Goal: Share content

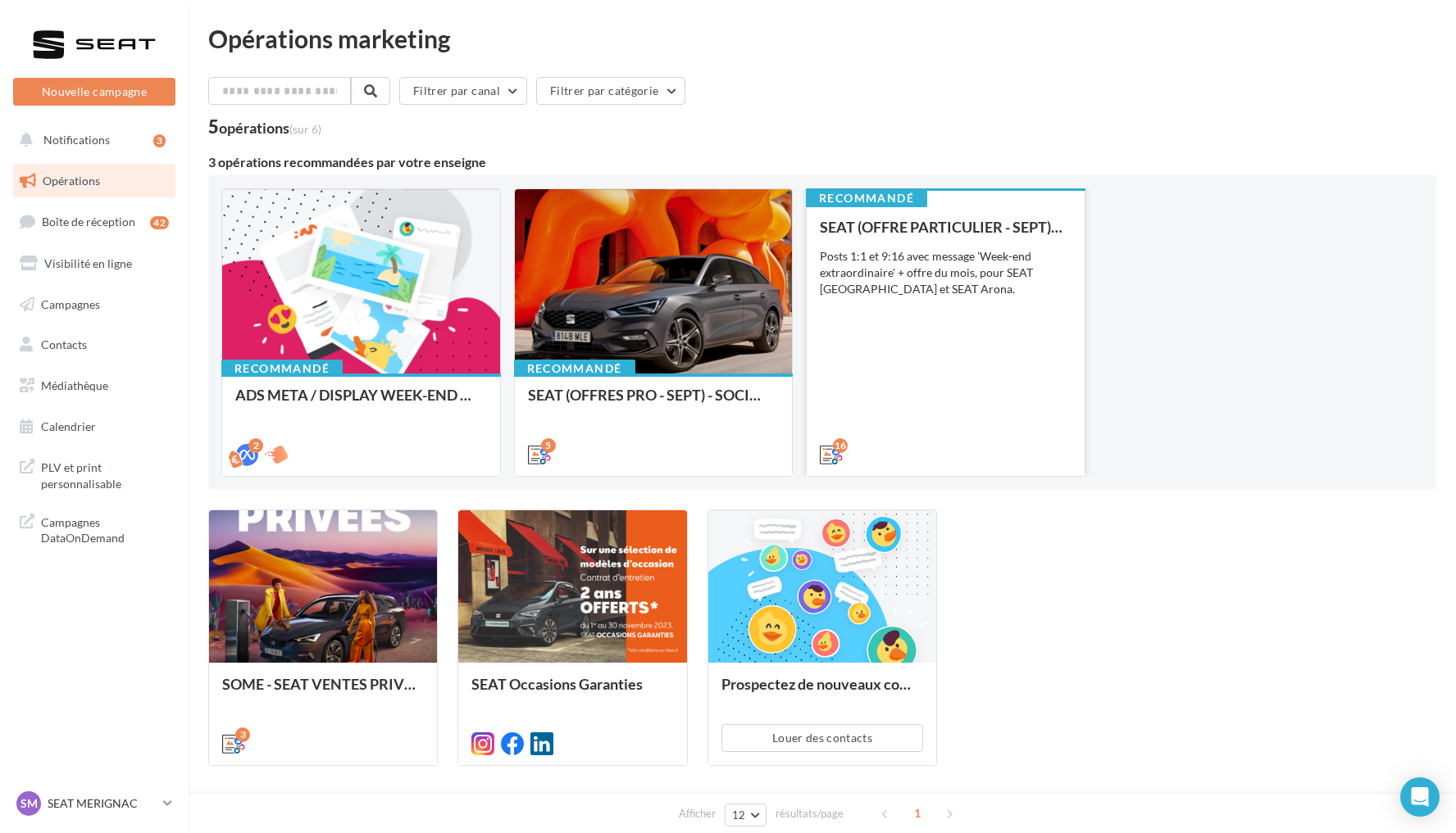
click at [937, 368] on div "SEAT (OFFRE PARTICULIER - SEPT) - SOCIAL MEDIA Posts 1:1 et 9:16 avec message '…" at bounding box center [945, 340] width 252 height 242
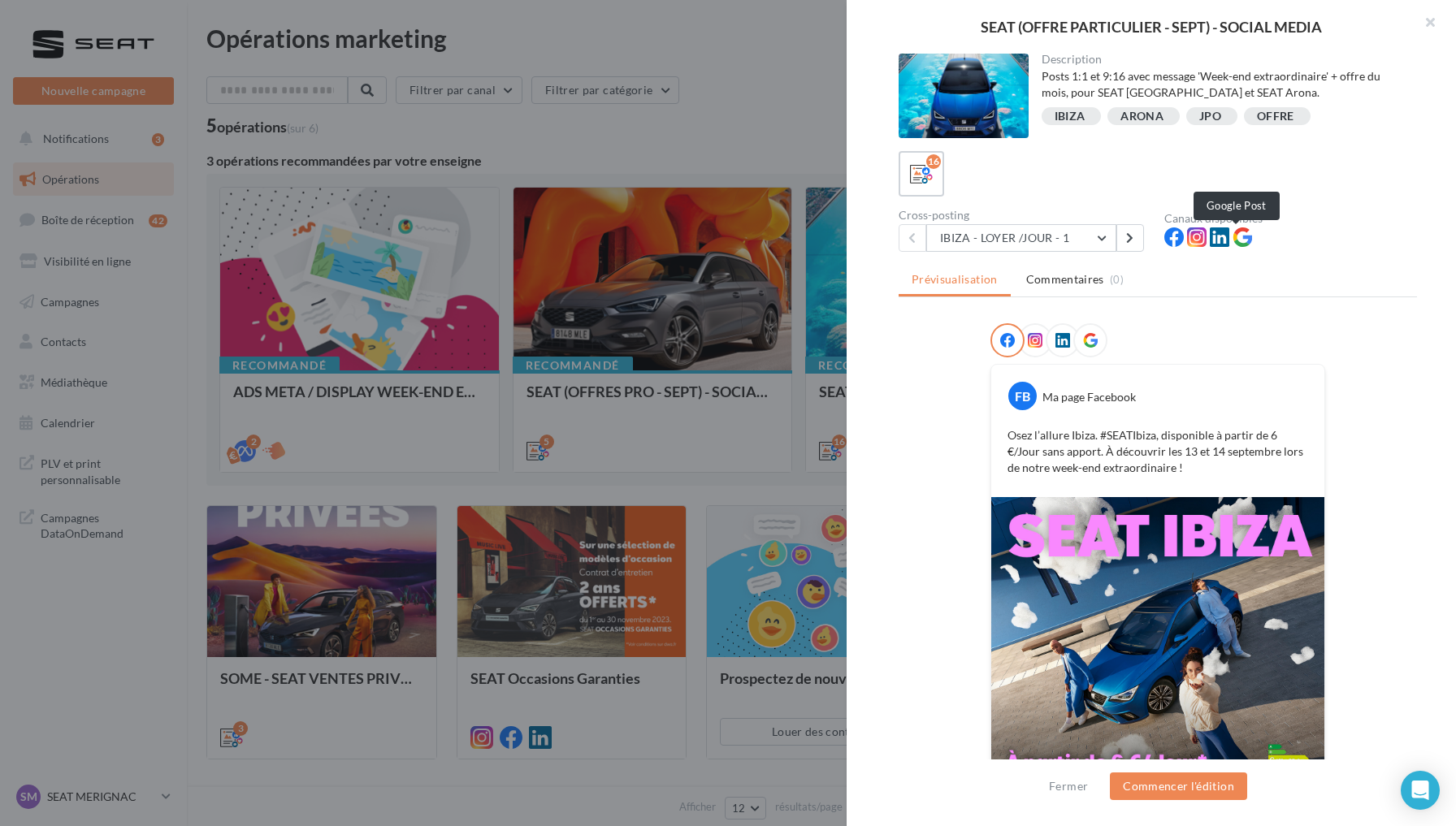
click at [1238, 241] on icon at bounding box center [1242, 237] width 20 height 20
click at [1087, 343] on icon at bounding box center [1089, 340] width 14 height 14
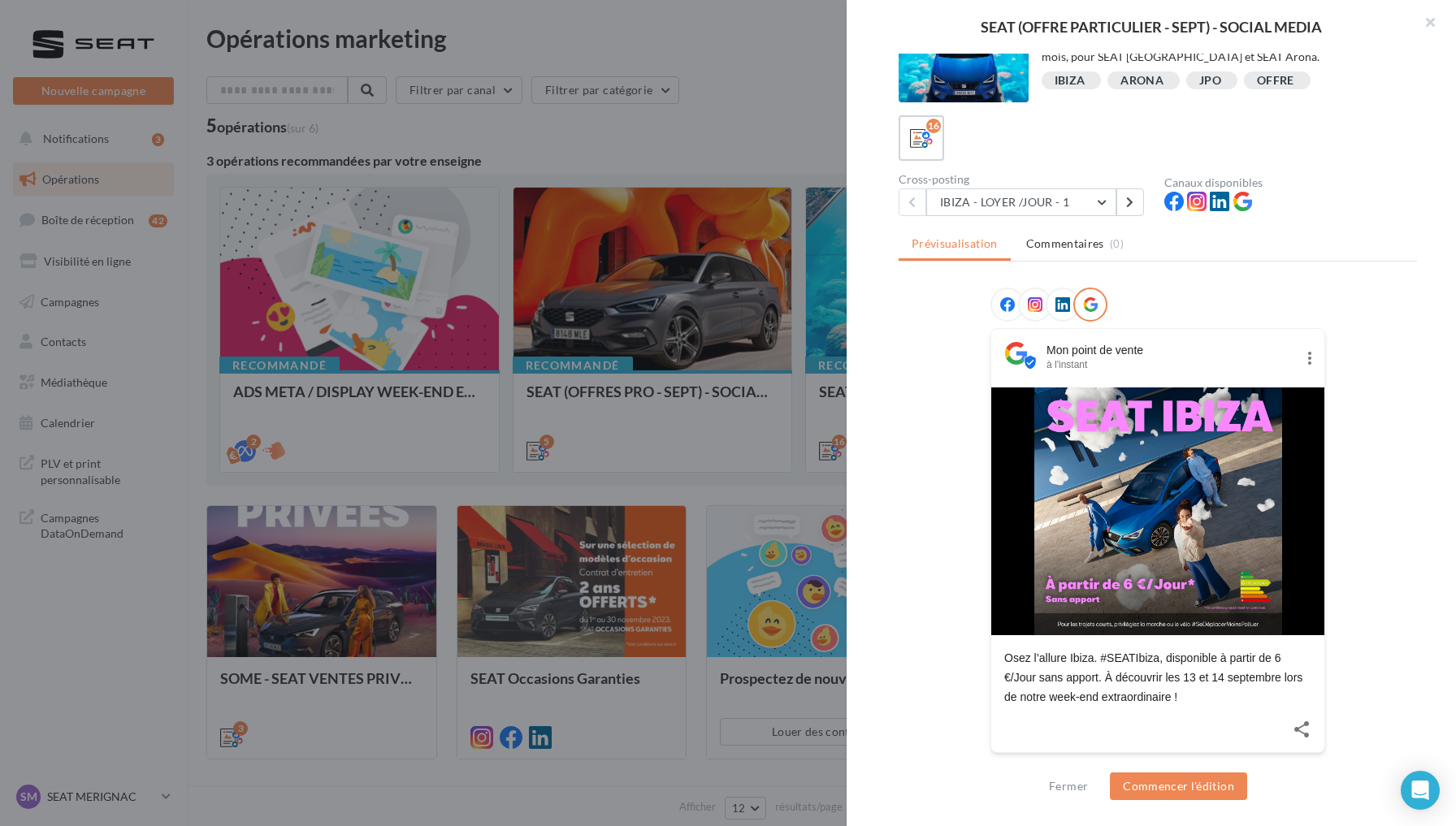
scroll to position [35, 0]
drag, startPoint x: 995, startPoint y: 660, endPoint x: 1203, endPoint y: 692, distance: 210.4
click at [1203, 692] on div "Osez l’allure Ibiza. #SEATIbiza, disponible à partir de 6 €/Jour sans apport. À…" at bounding box center [1158, 672] width 333 height 72
copy div "Osez l’allure Ibiza. #SEATIbiza, disponible à partir de 6 €/Jour sans apport. À…"
click at [1088, 201] on button "IBIZA - LOYER /JOUR - 1" at bounding box center [1020, 203] width 190 height 27
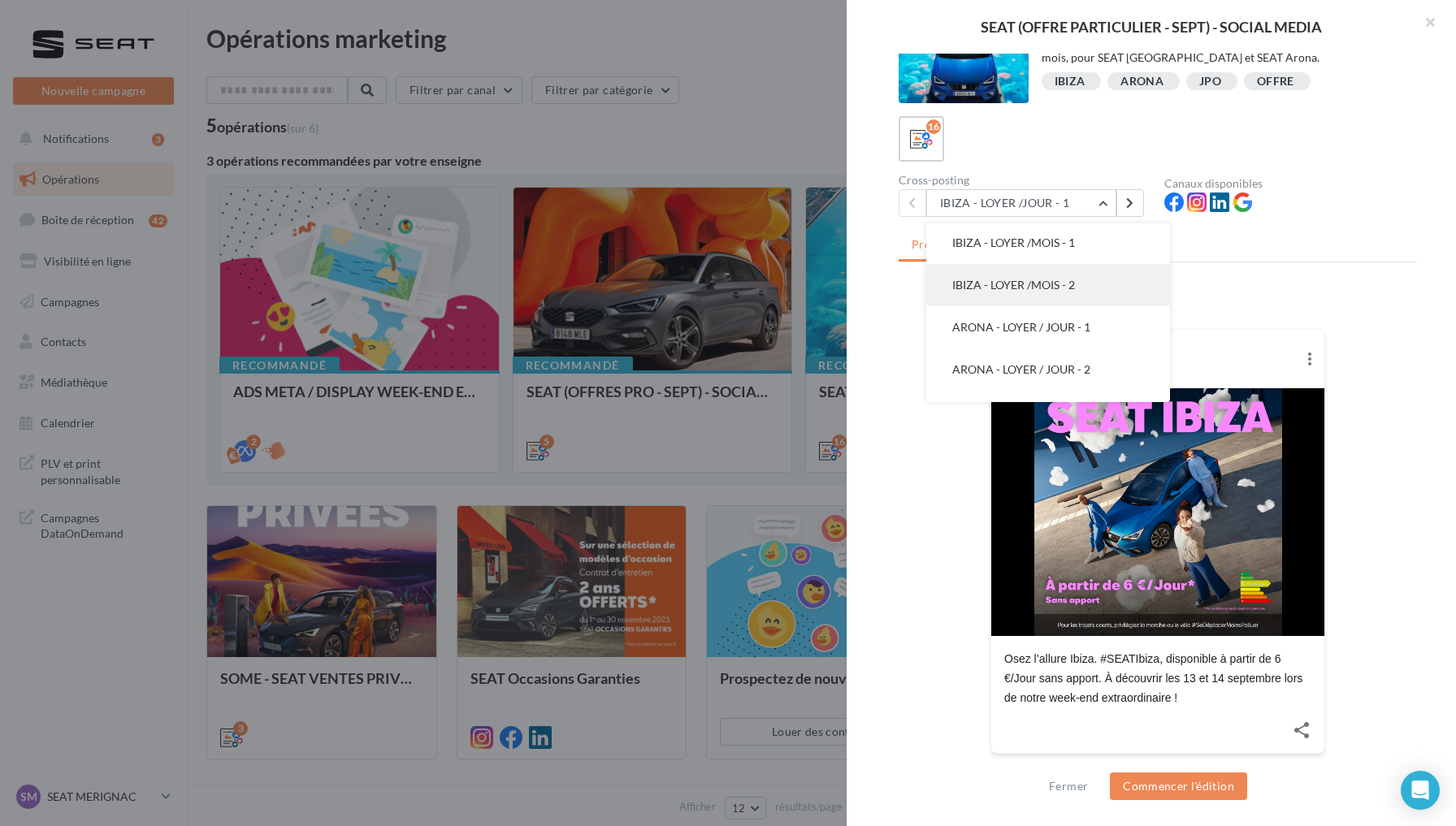
scroll to position [188, 0]
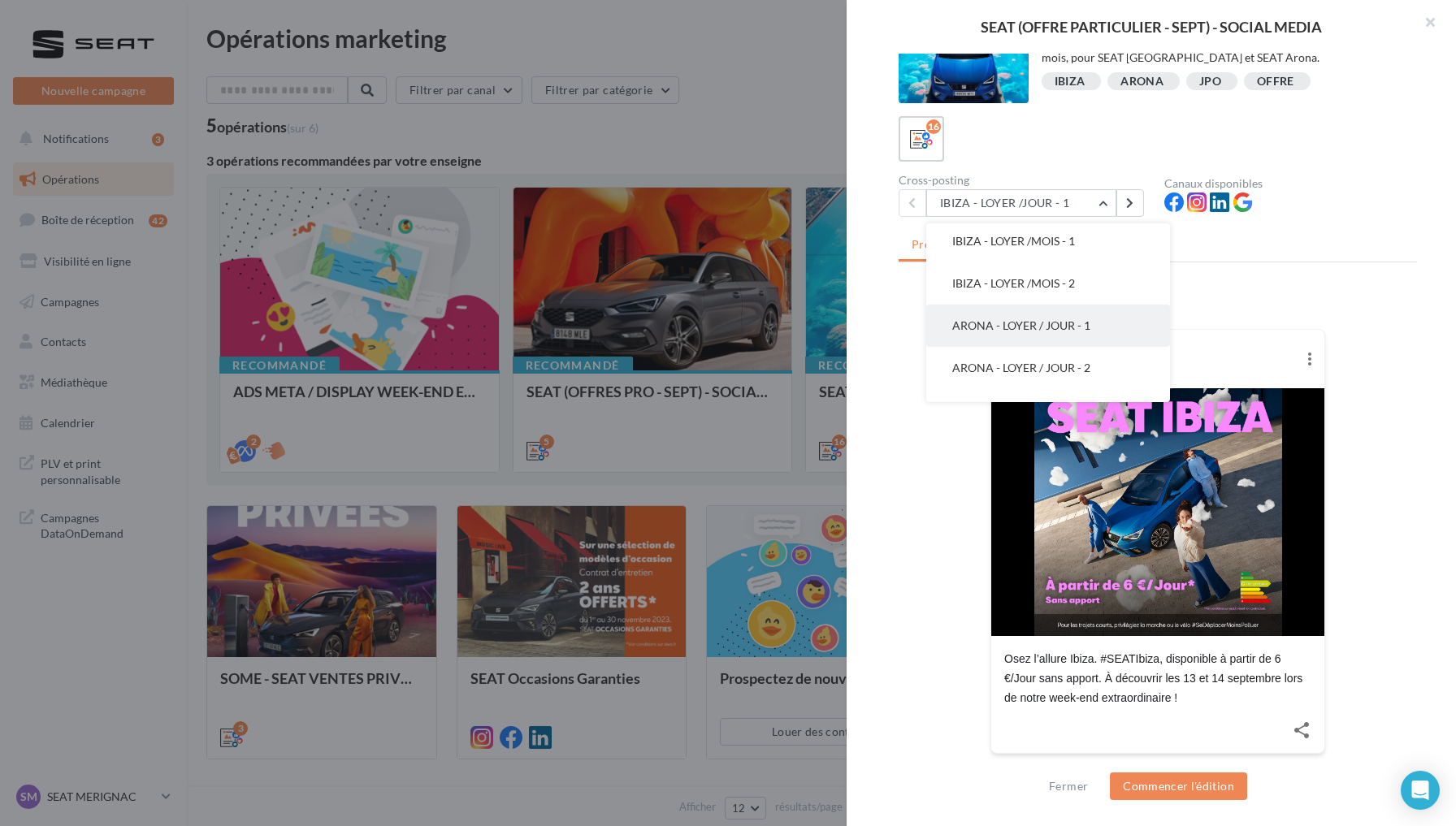
click at [1073, 324] on span "ARONA - LOYER / JOUR - 1" at bounding box center [1021, 326] width 138 height 14
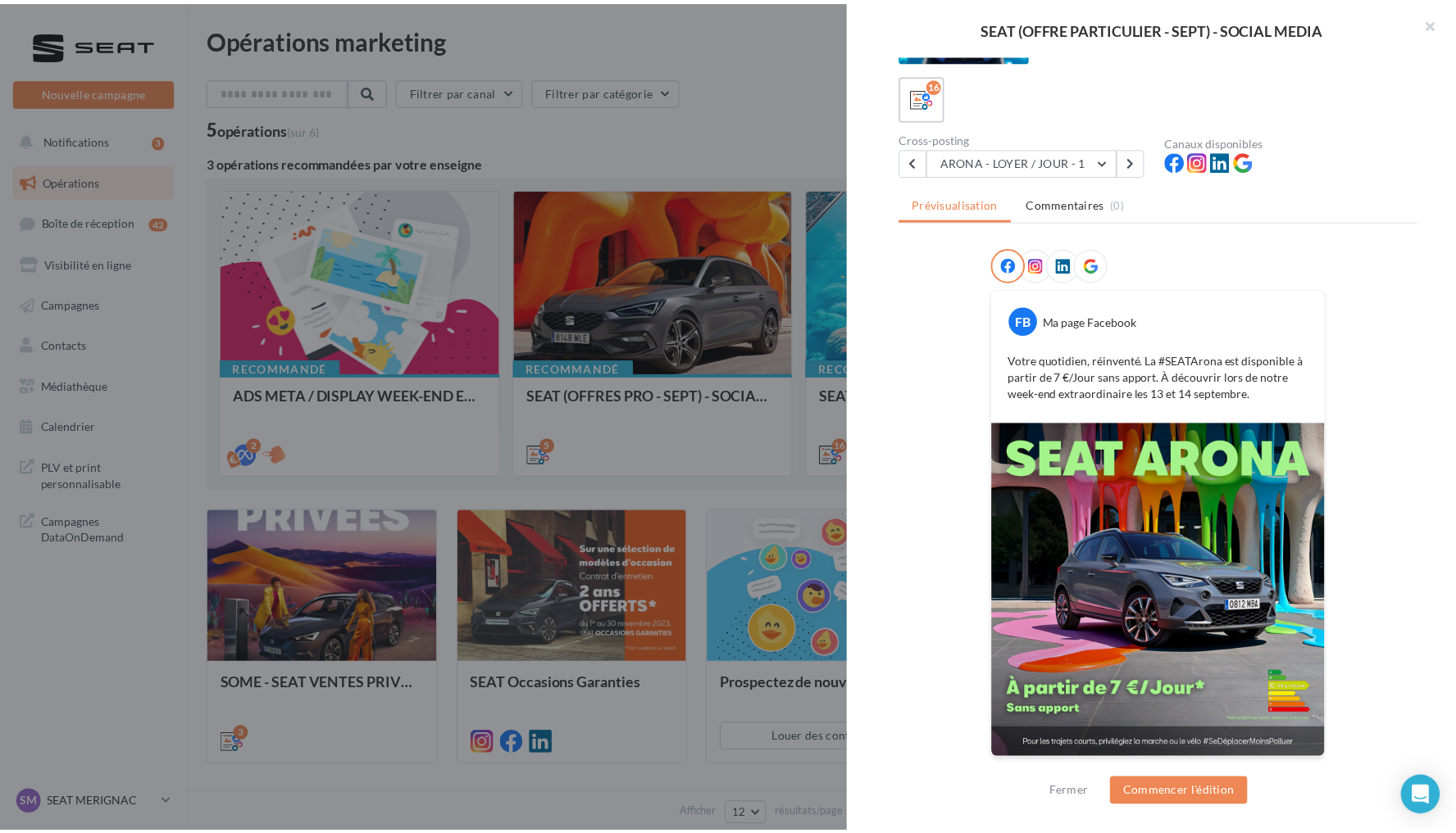
scroll to position [78, 0]
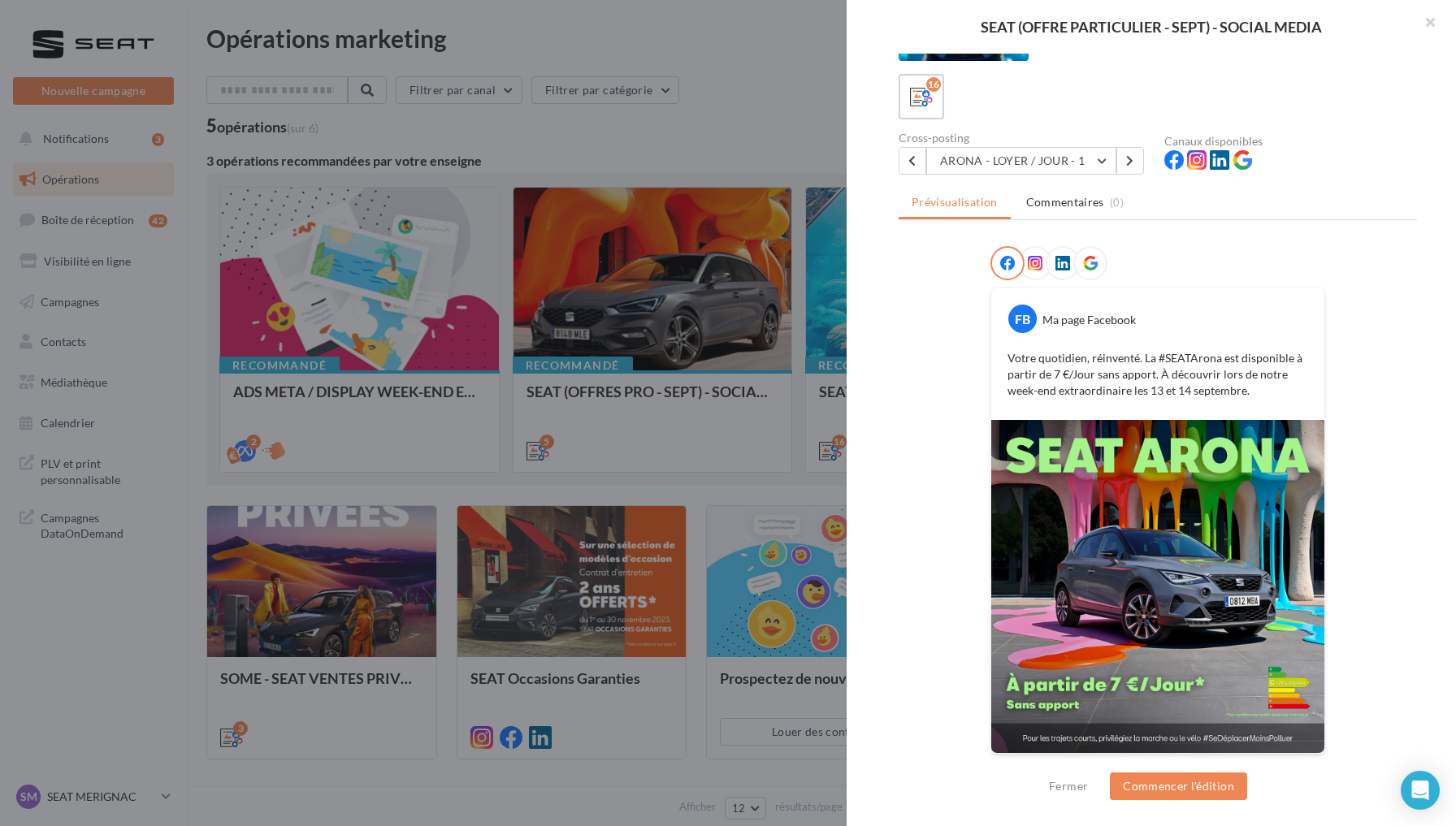
drag, startPoint x: 1002, startPoint y: 358, endPoint x: 1271, endPoint y: 393, distance: 271.3
click at [1271, 393] on p "Votre quotidien, réinventé. La #SEATArona est disponible à partir de 7 €/Jour s…" at bounding box center [1158, 374] width 301 height 49
copy p "Votre quotidien, réinventé. La #SEATArona est disponible à partir de 7 €/Jour s…"
click at [206, 824] on div "SEAT (OFFRE PARTICULIER - SEPT) - SOCIAL MEDIA Description Posts 1:1 et 9:16 av…" at bounding box center [821, 824] width 1230 height 0
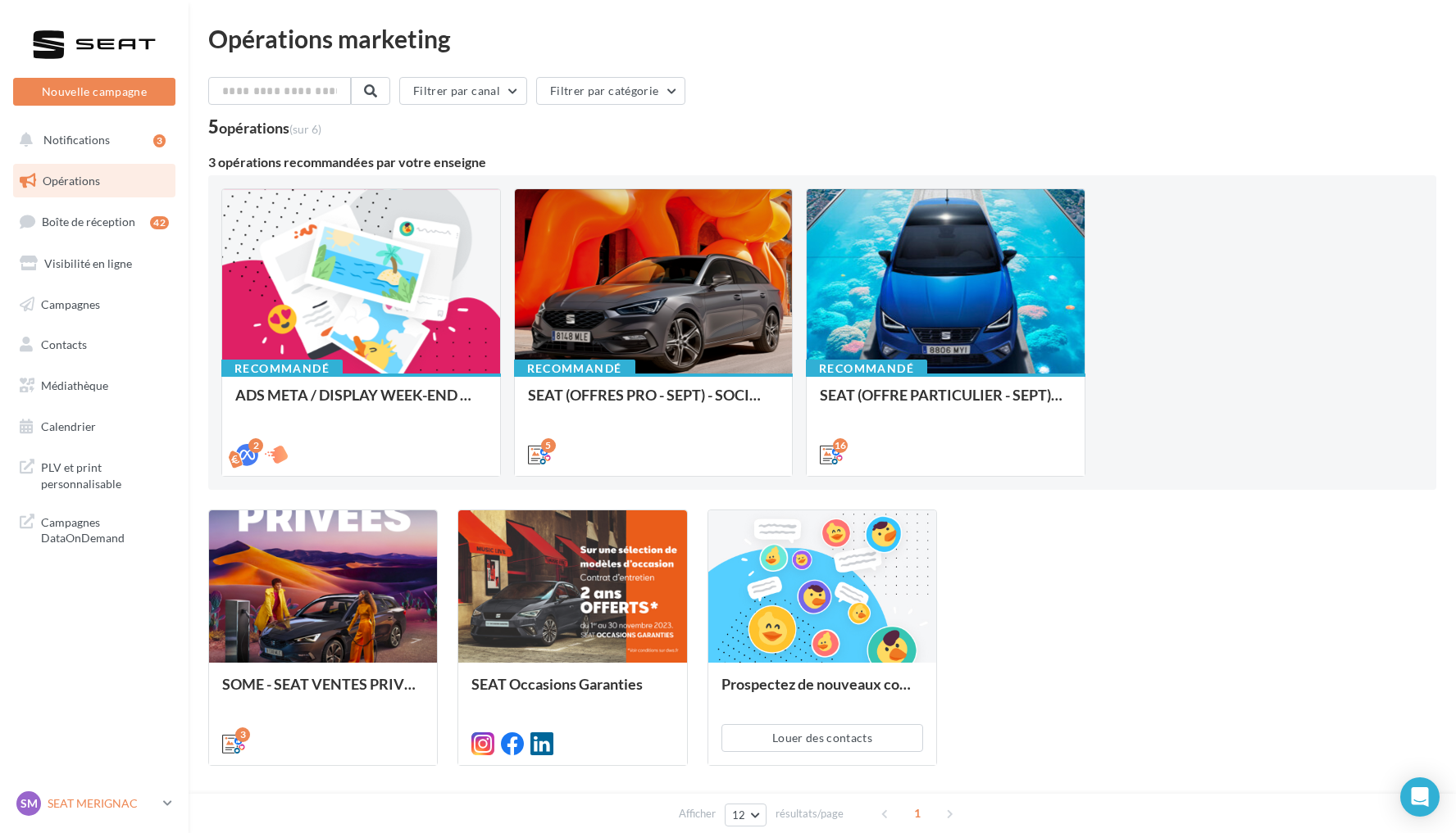
click at [122, 796] on p "SEAT MERIGNAC" at bounding box center [101, 803] width 109 height 16
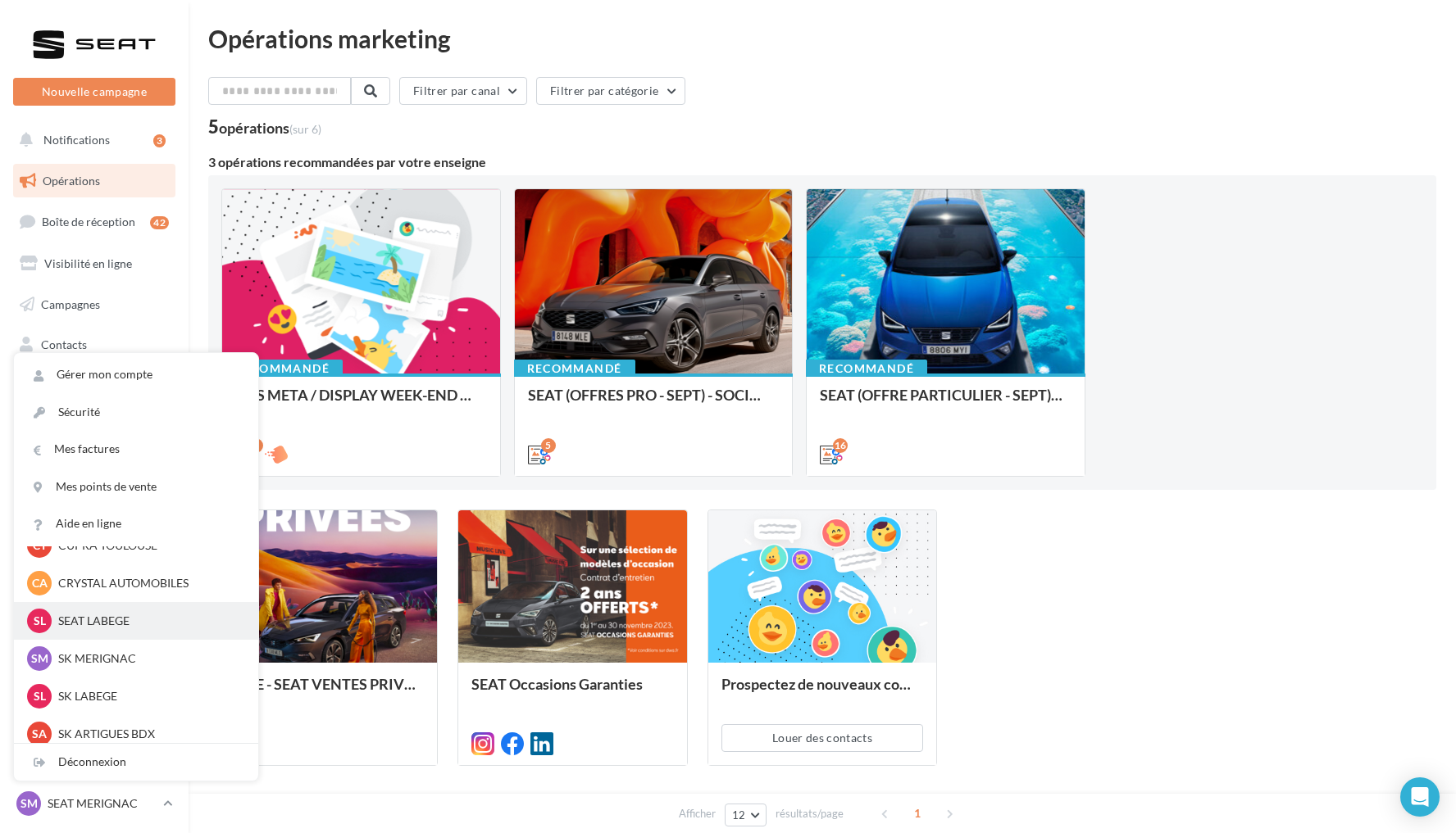
scroll to position [152, 0]
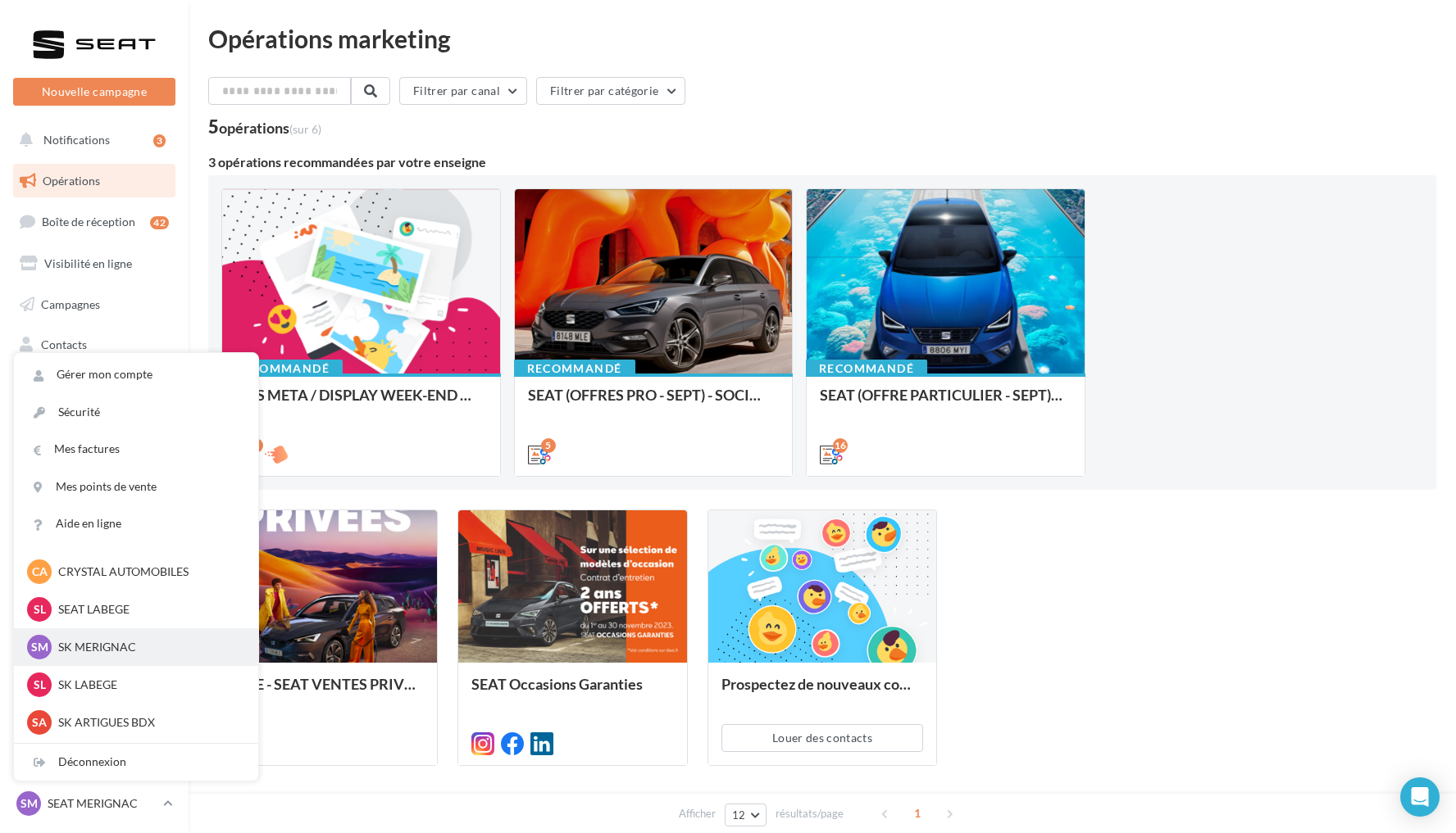
click at [133, 648] on p "SK MERIGNAC" at bounding box center [149, 646] width 181 height 16
